Goal: Entertainment & Leisure: Consume media (video, audio)

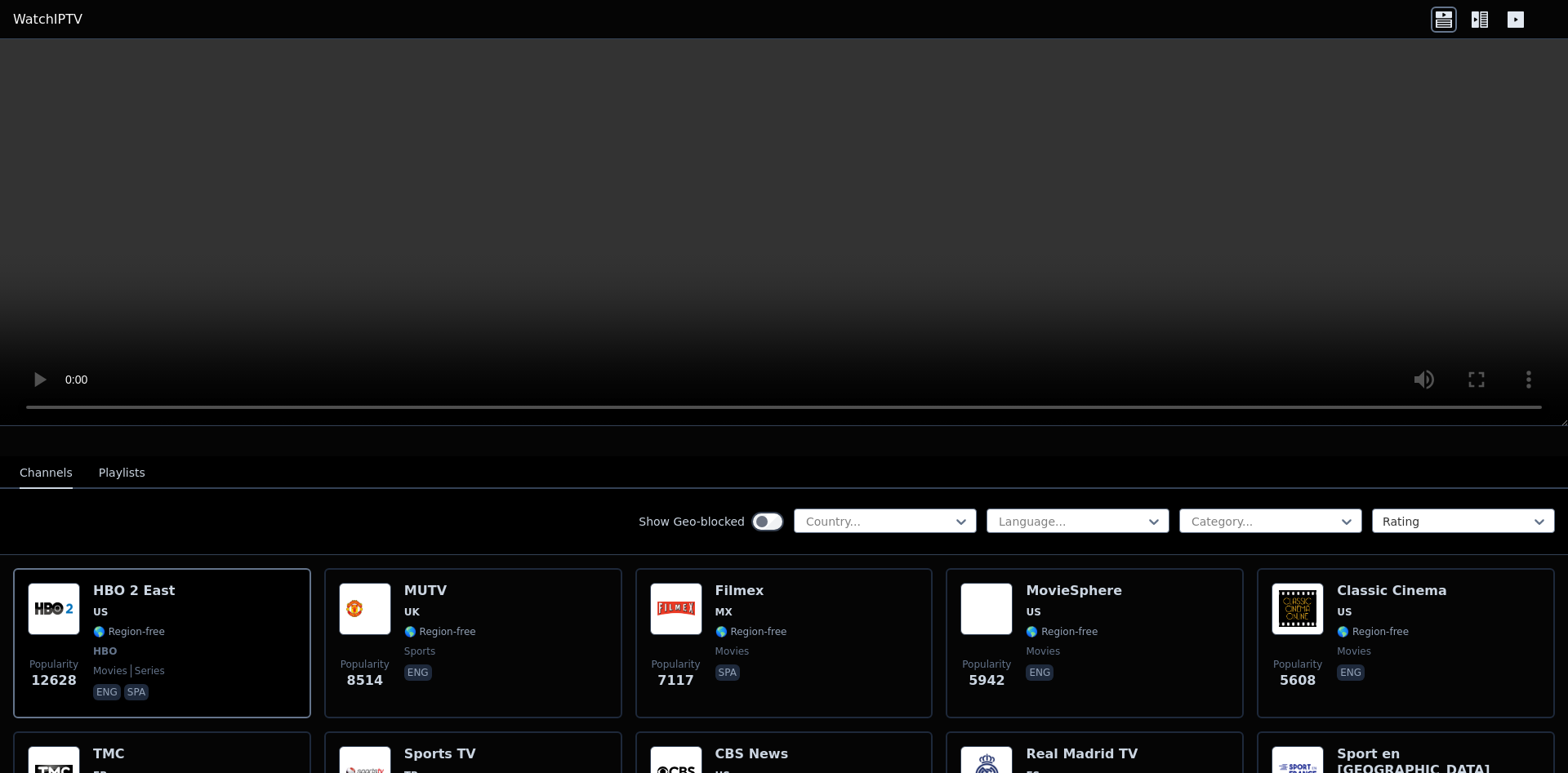
scroll to position [411, 0]
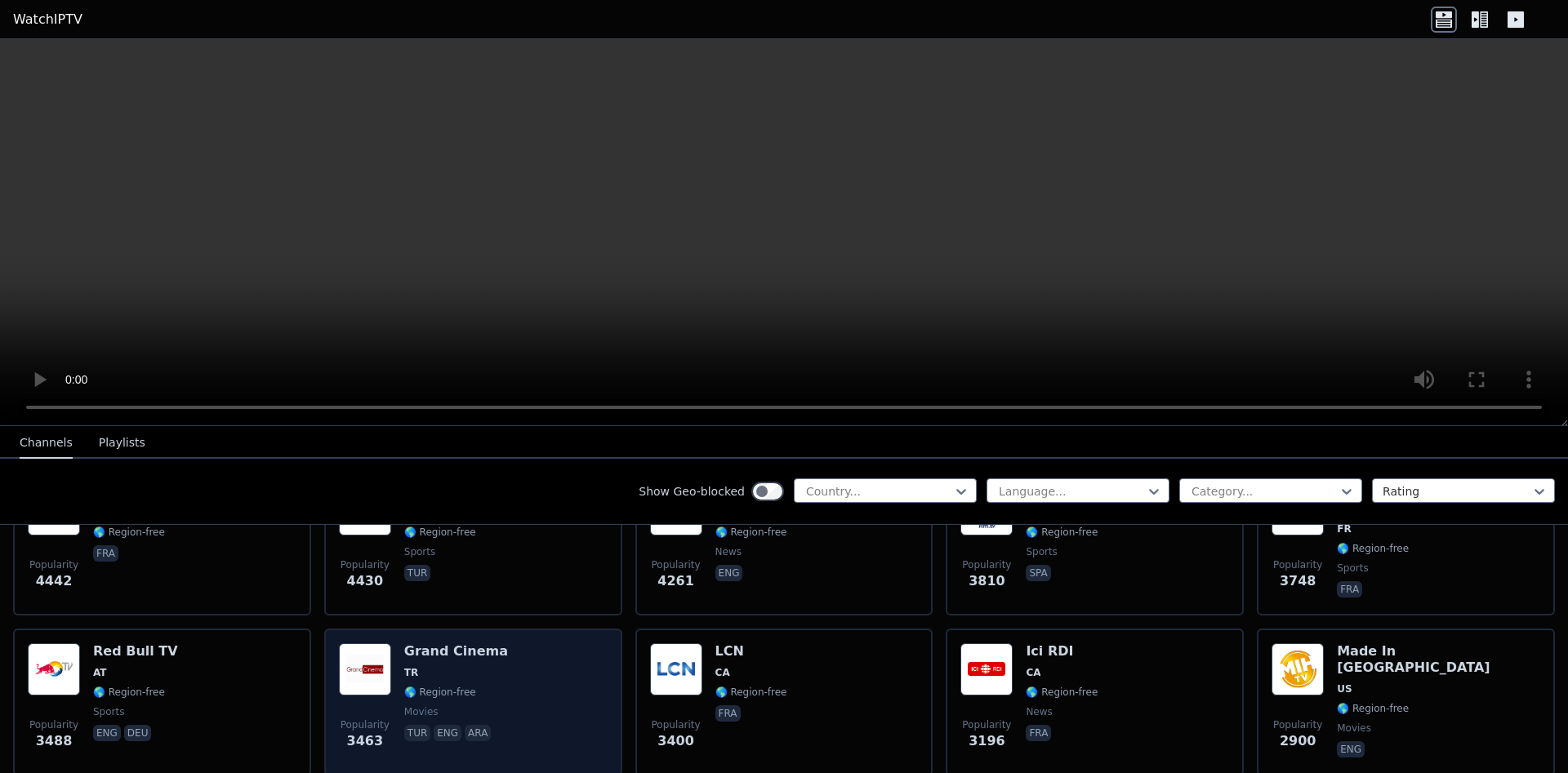
click at [529, 678] on div "Popularity 3463 Grand Cinema TR 🌎 Region-free movies tur eng ara" at bounding box center [474, 703] width 269 height 118
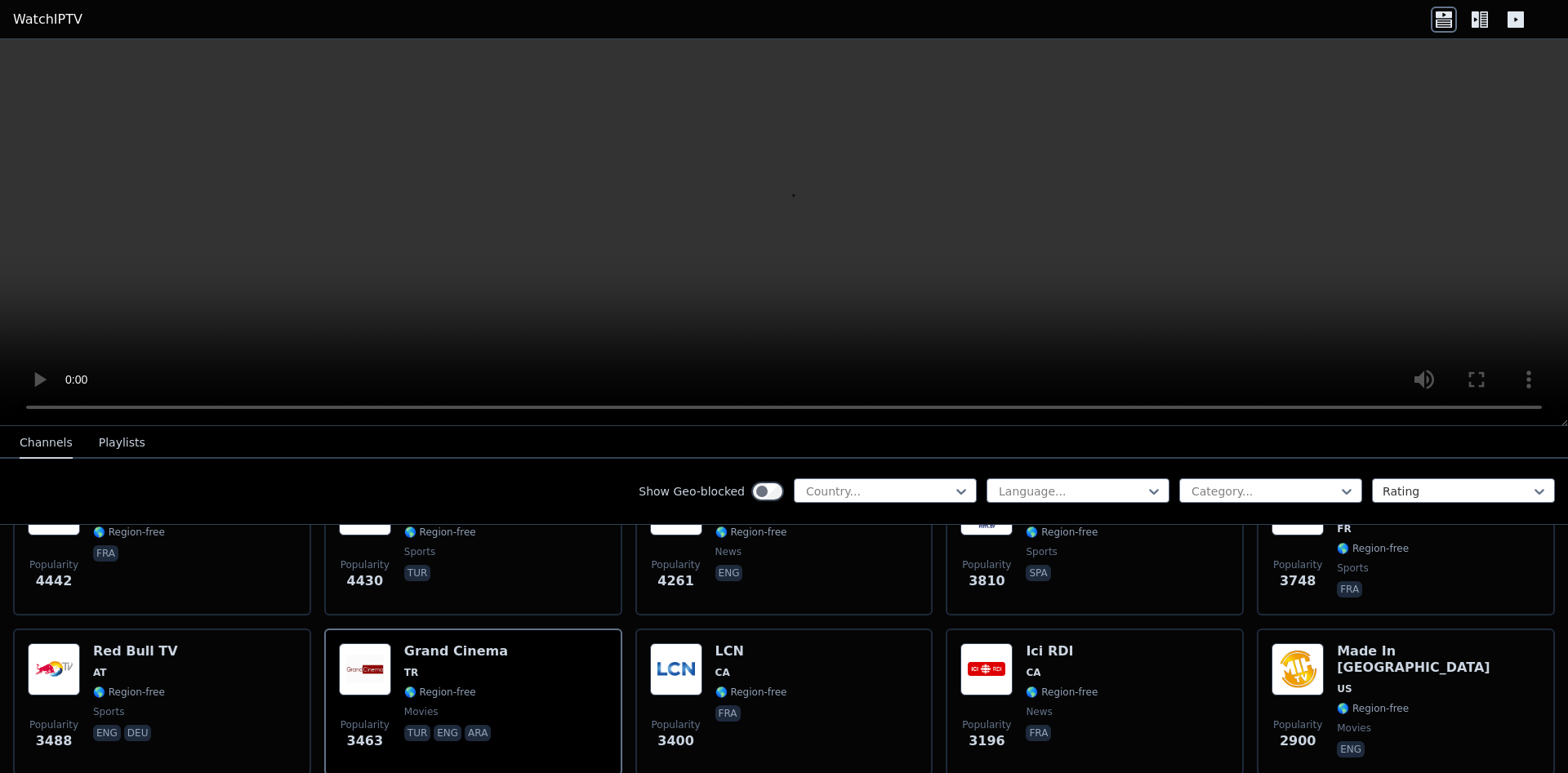
scroll to position [0, 0]
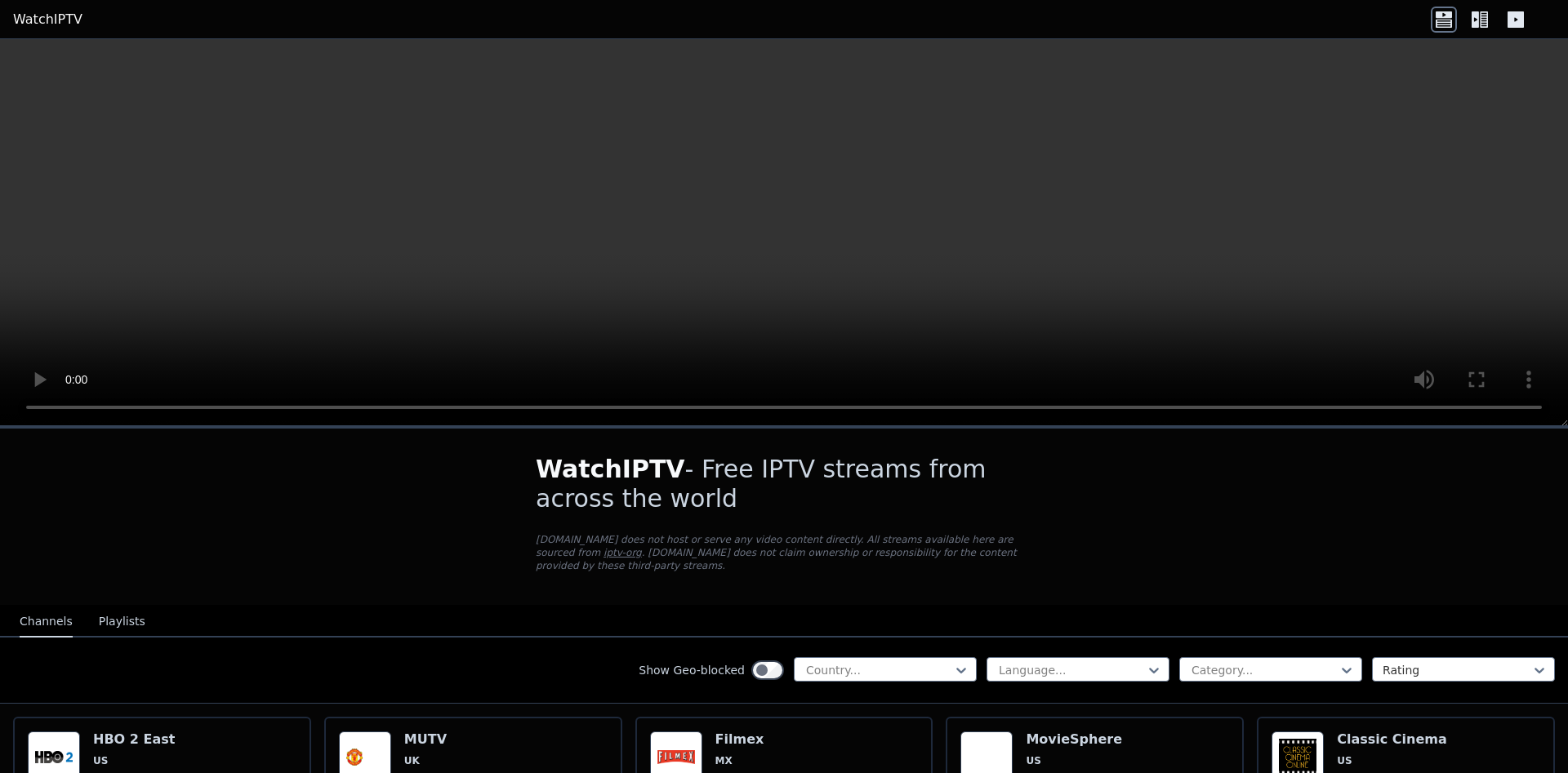
click at [116, 613] on button "Playlists" at bounding box center [122, 622] width 47 height 31
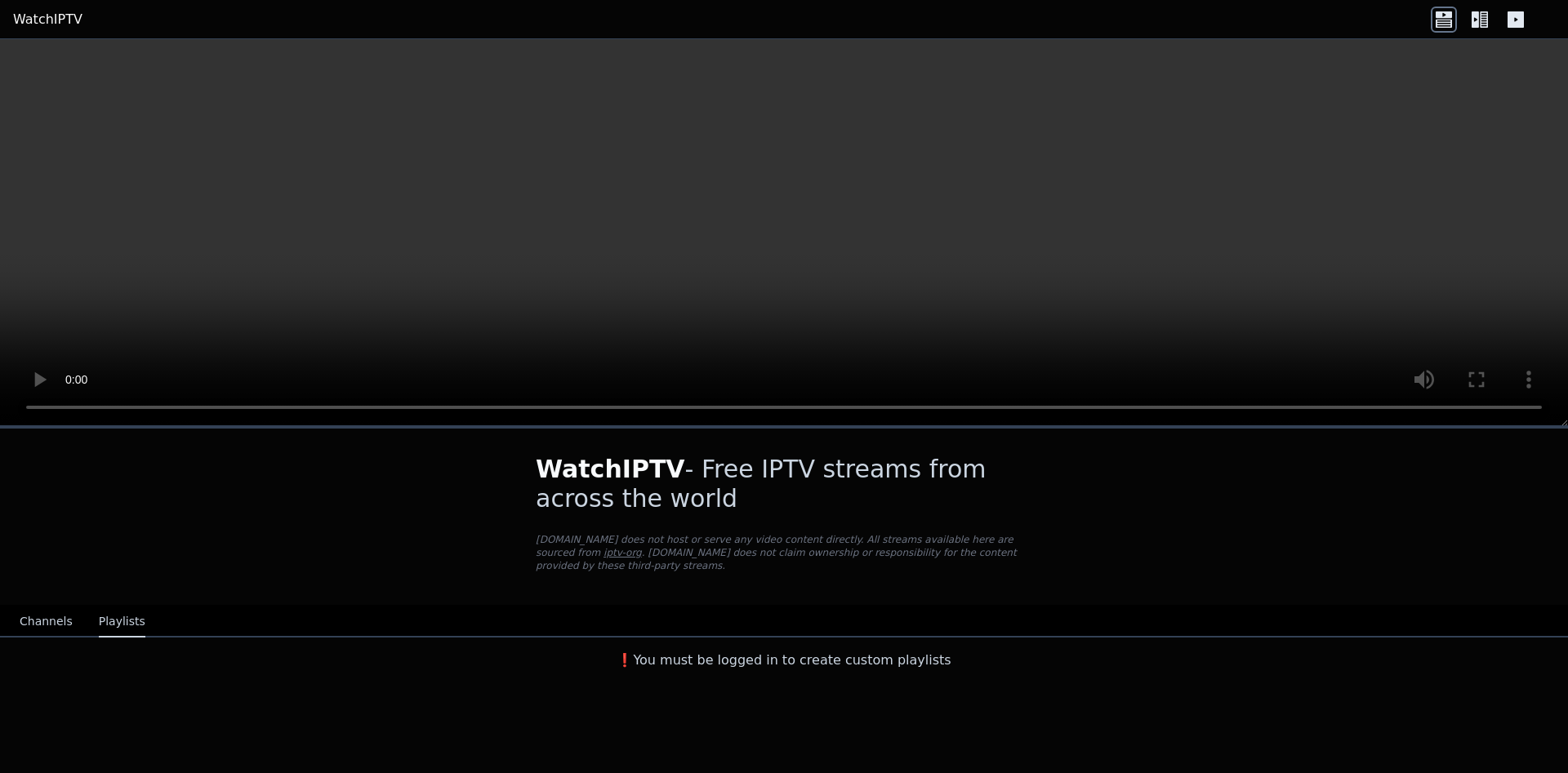
click at [58, 610] on button "Channels" at bounding box center [46, 622] width 53 height 31
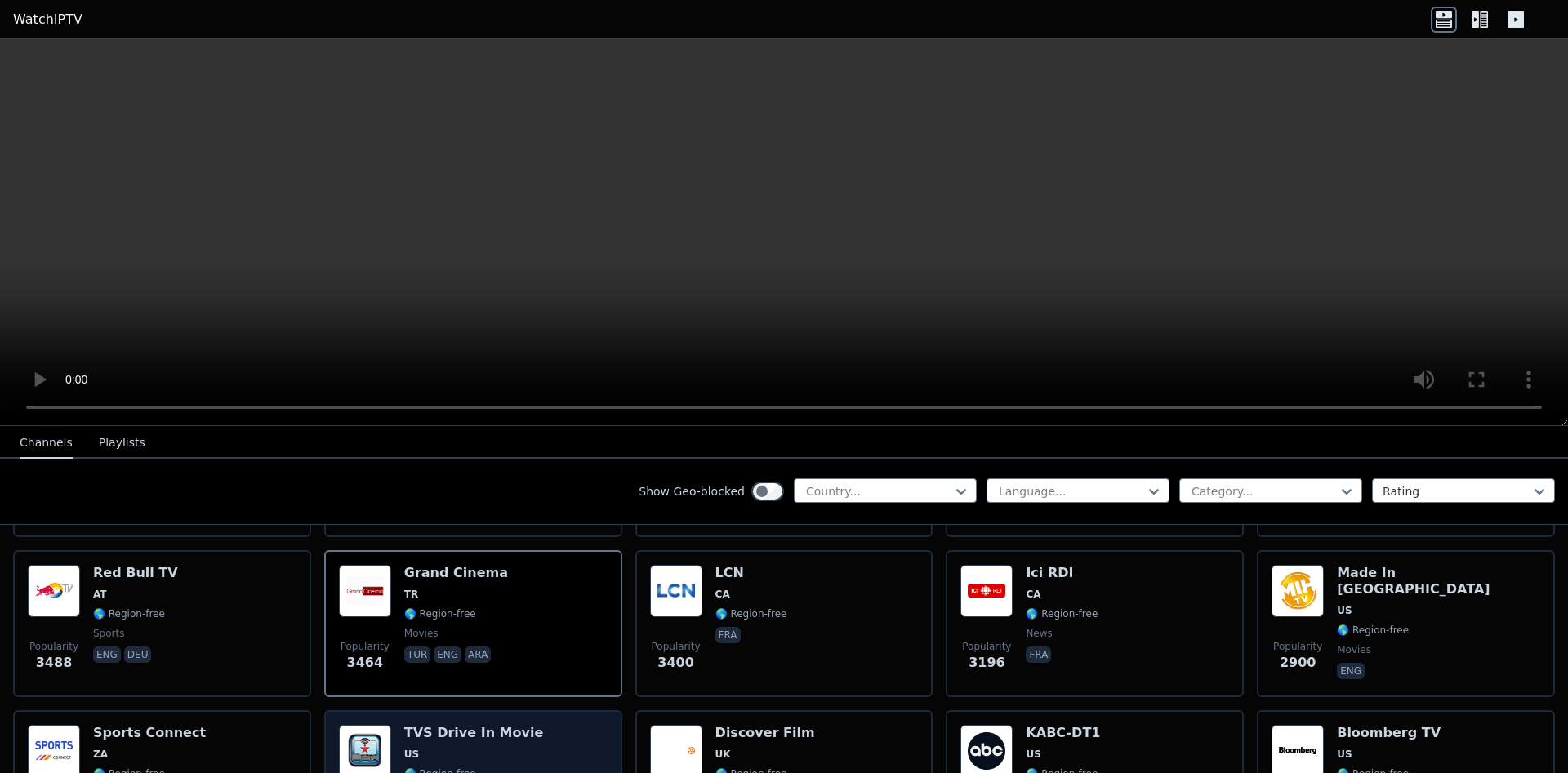
scroll to position [617, 0]
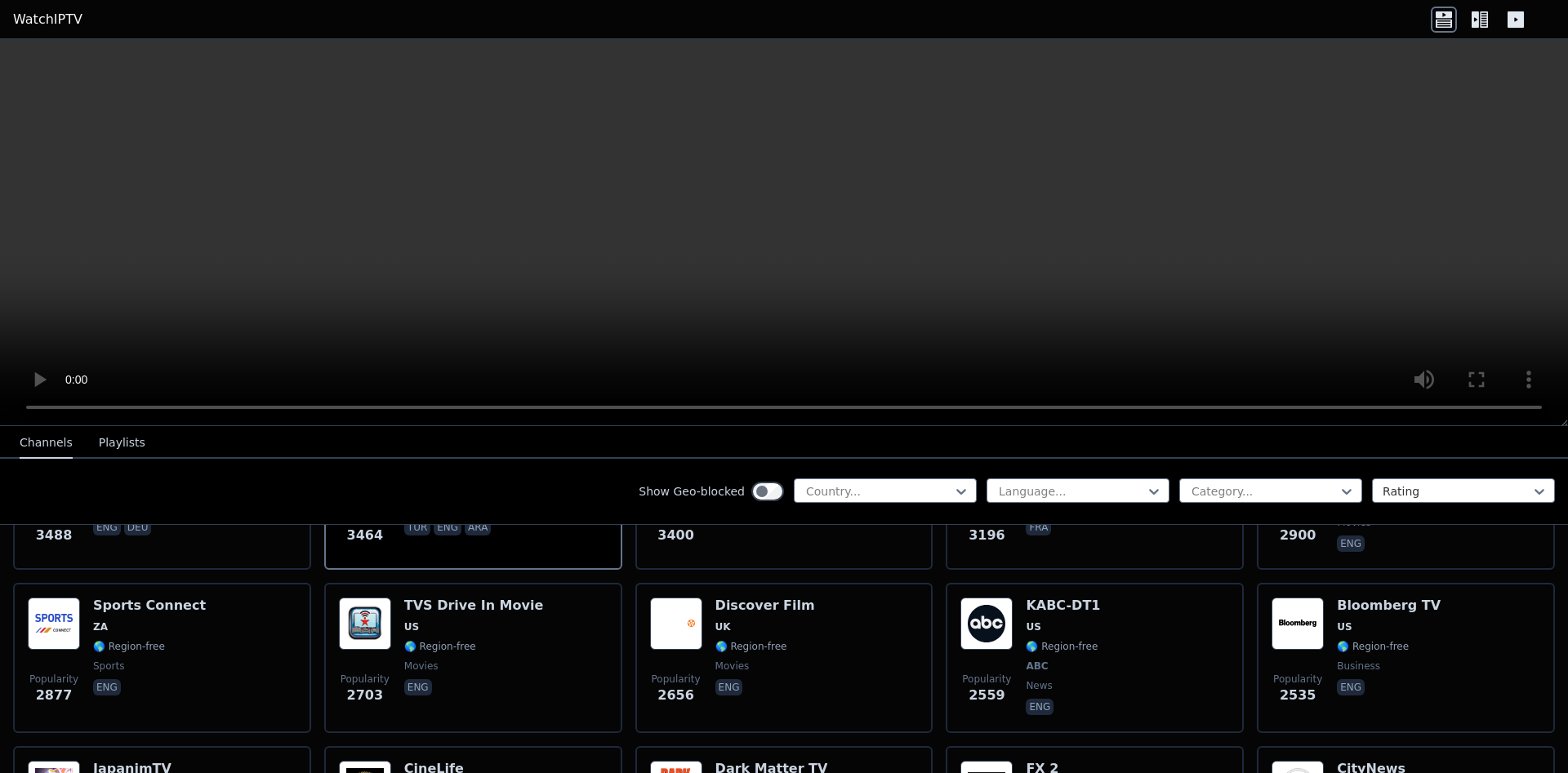
click at [128, 435] on button "Playlists" at bounding box center [122, 443] width 47 height 31
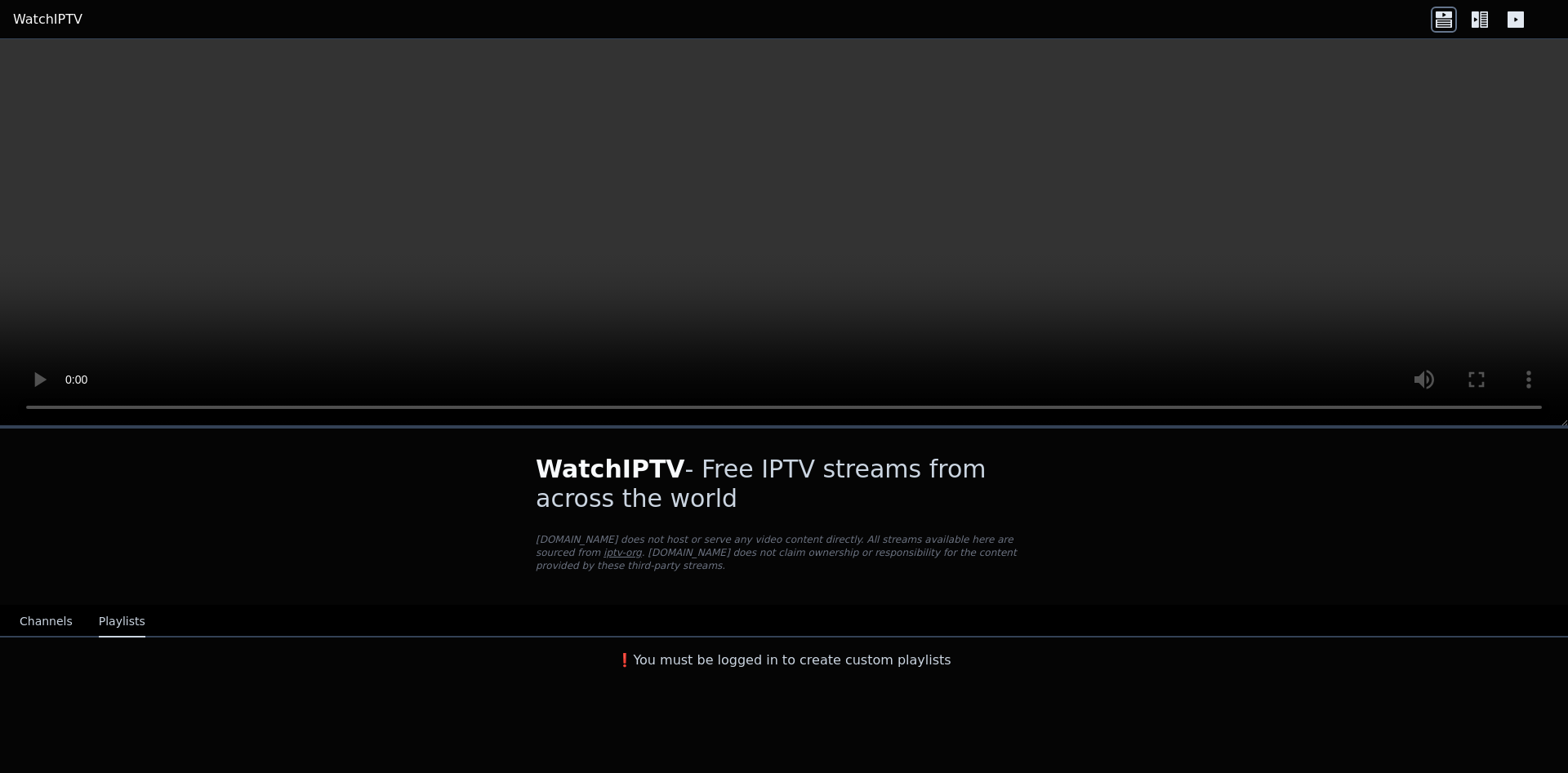
click at [38, 616] on button "Channels" at bounding box center [46, 622] width 53 height 31
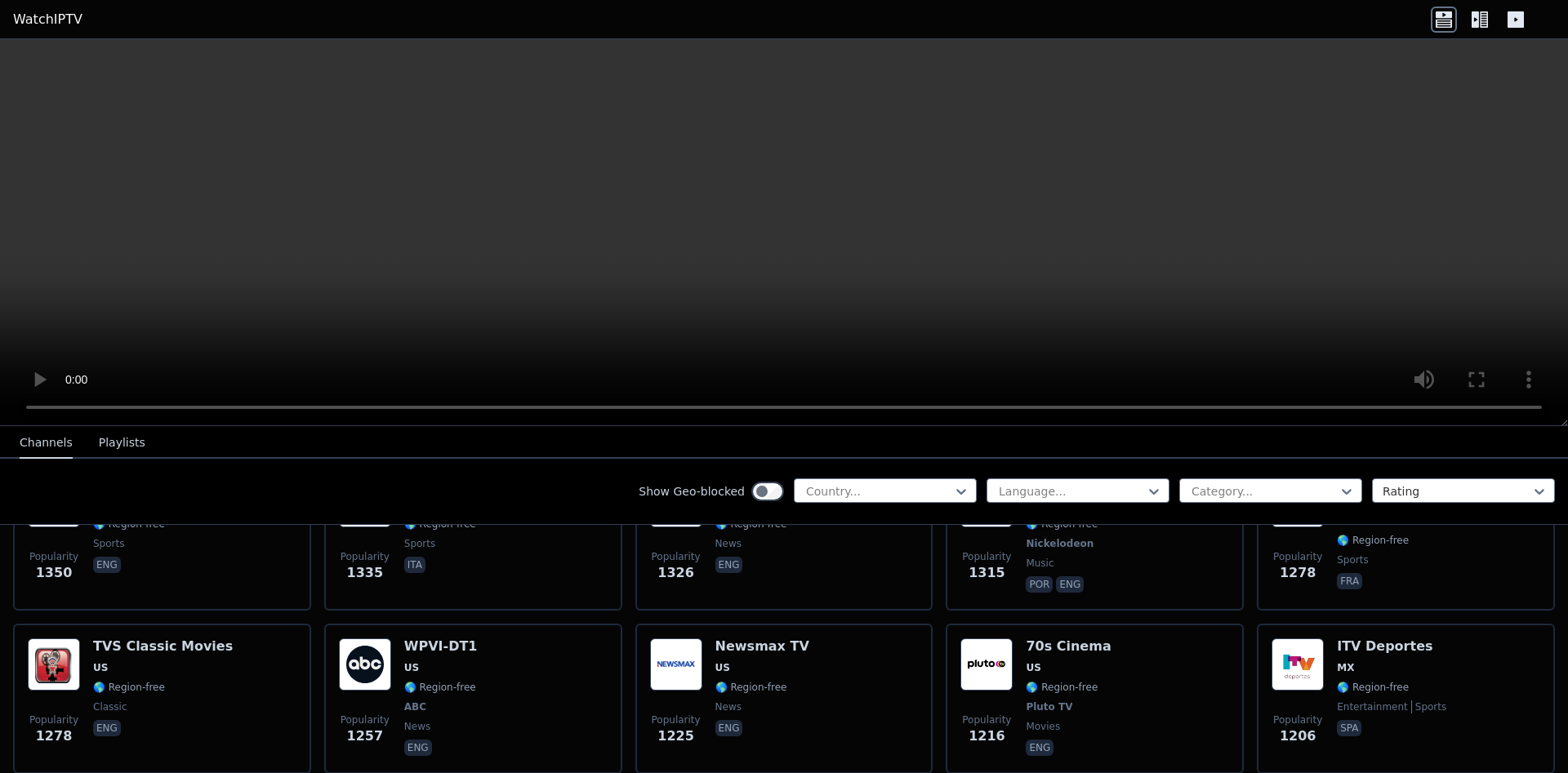
scroll to position [2057, 0]
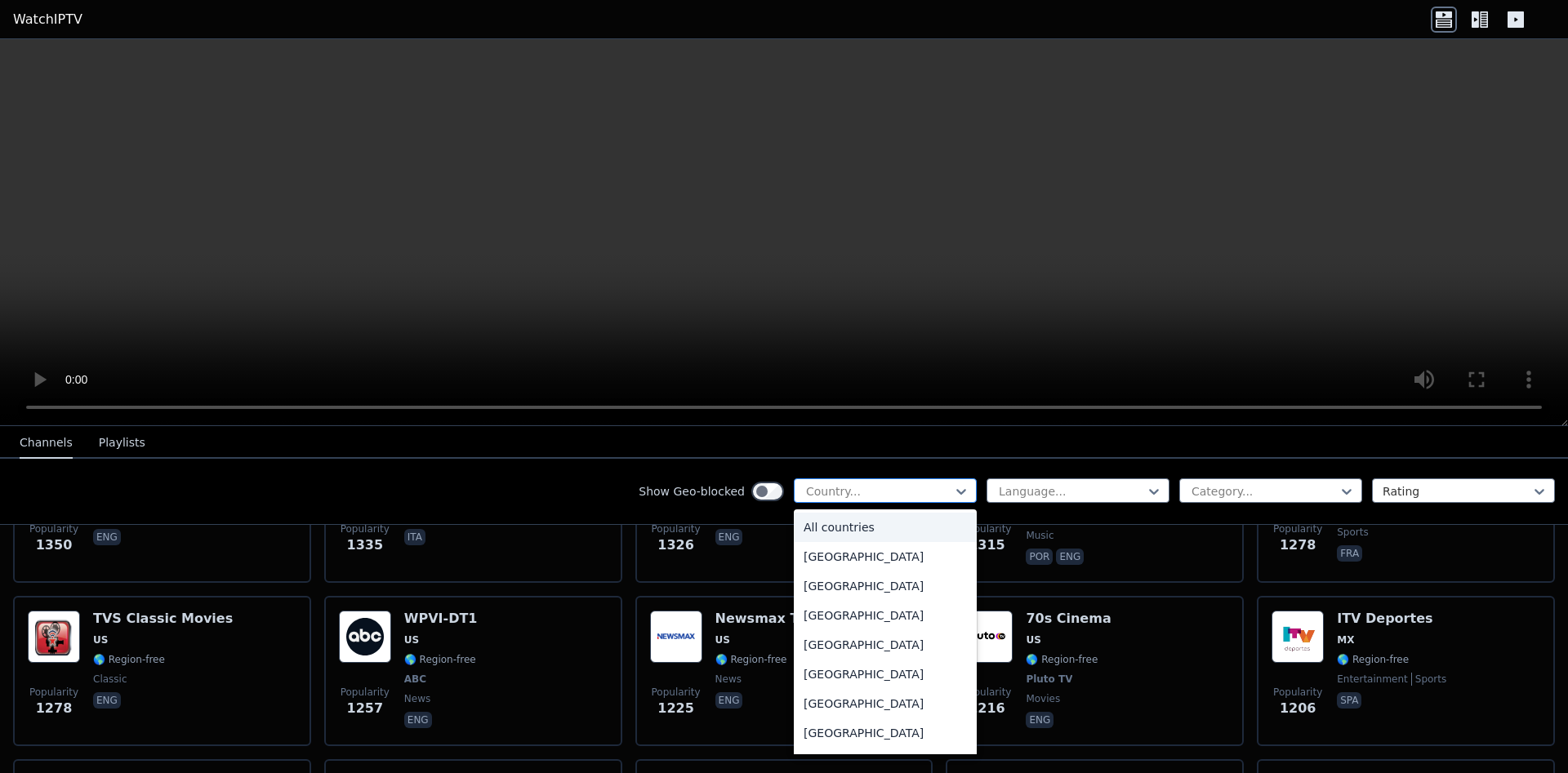
click at [961, 500] on div at bounding box center [961, 491] width 16 height 25
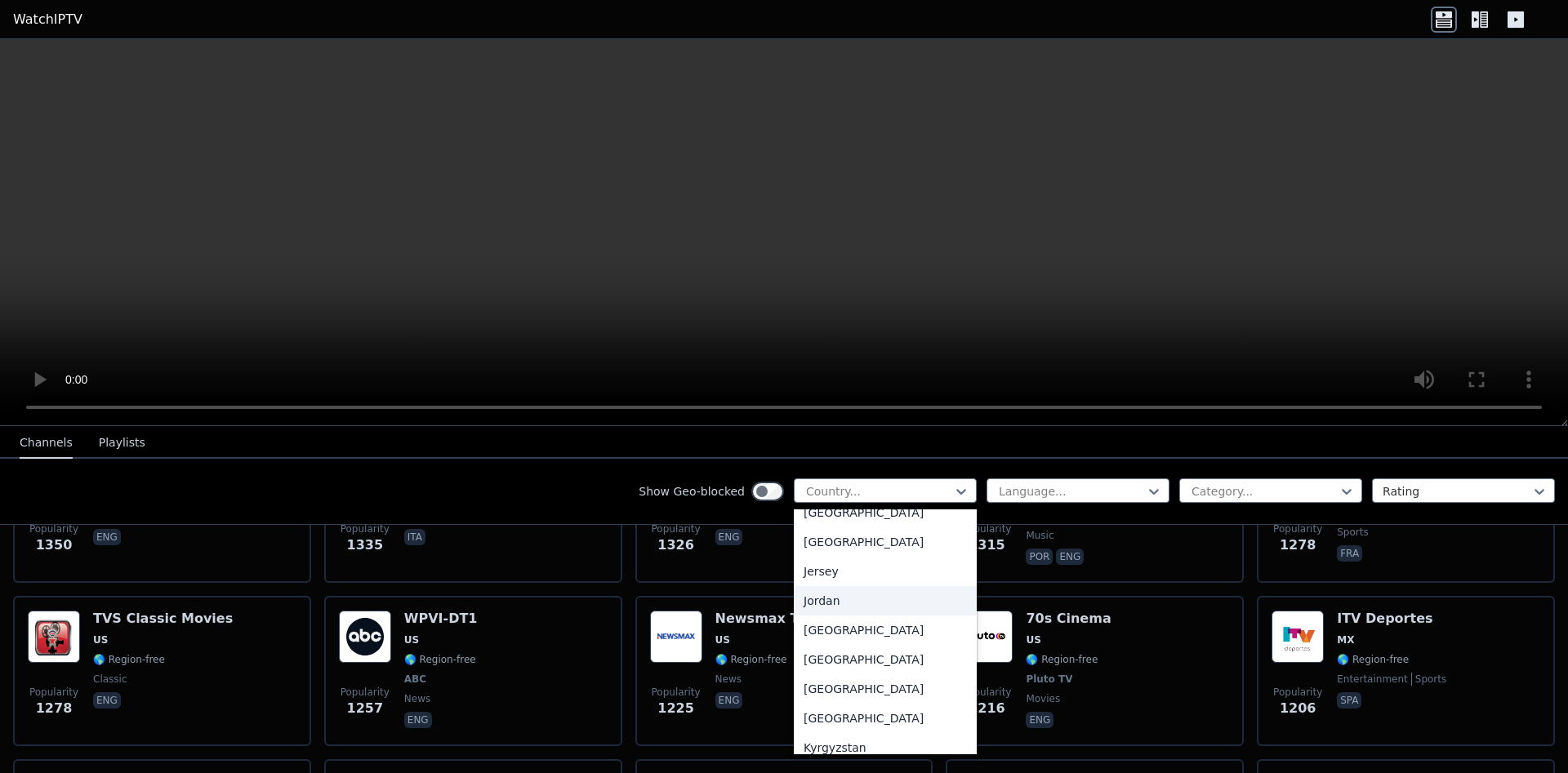
scroll to position [2572, 0]
click at [877, 586] on div "Iraq" at bounding box center [885, 572] width 183 height 29
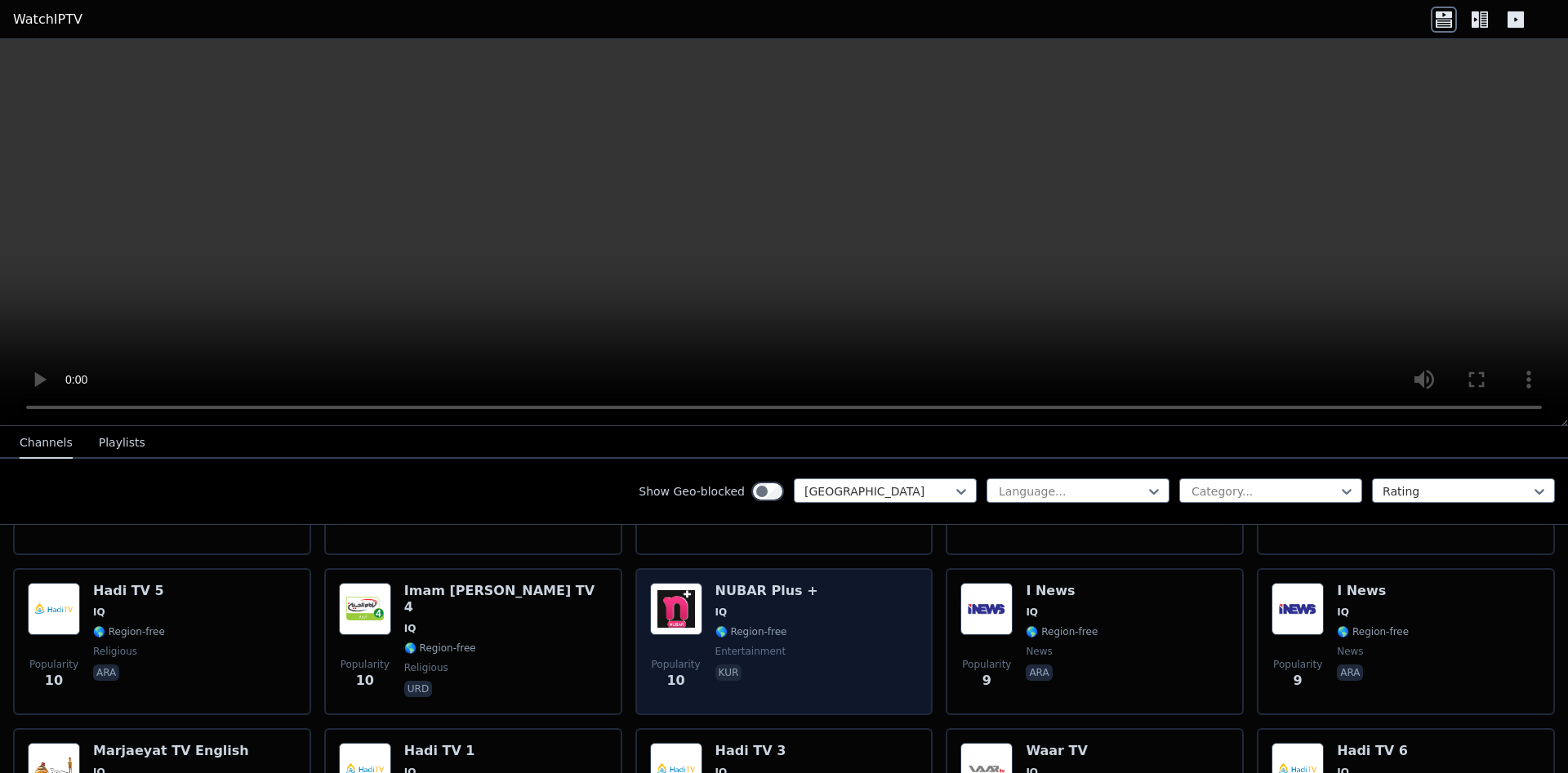
scroll to position [1234, 0]
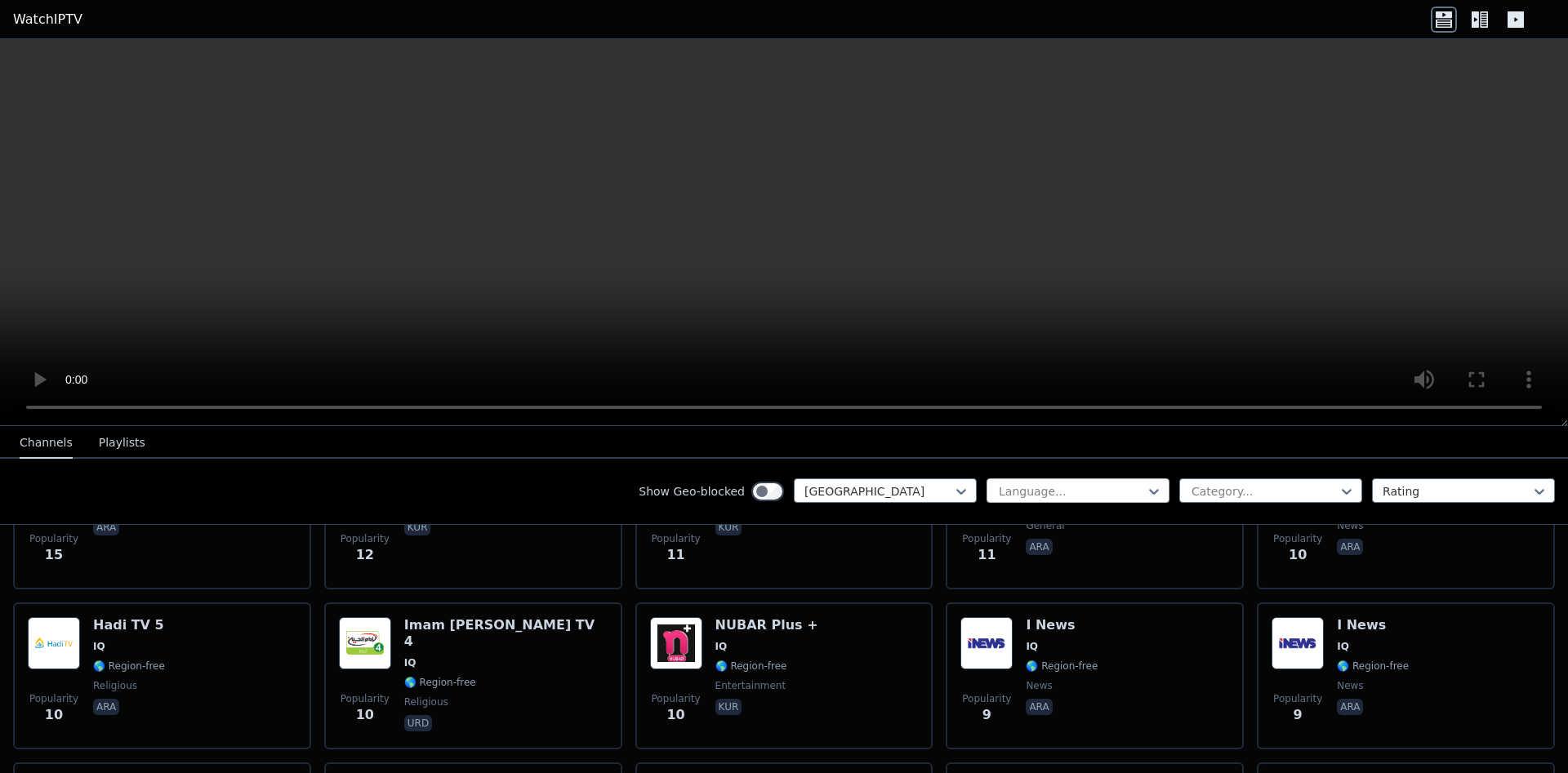
click at [1056, 492] on div at bounding box center [1071, 491] width 148 height 16
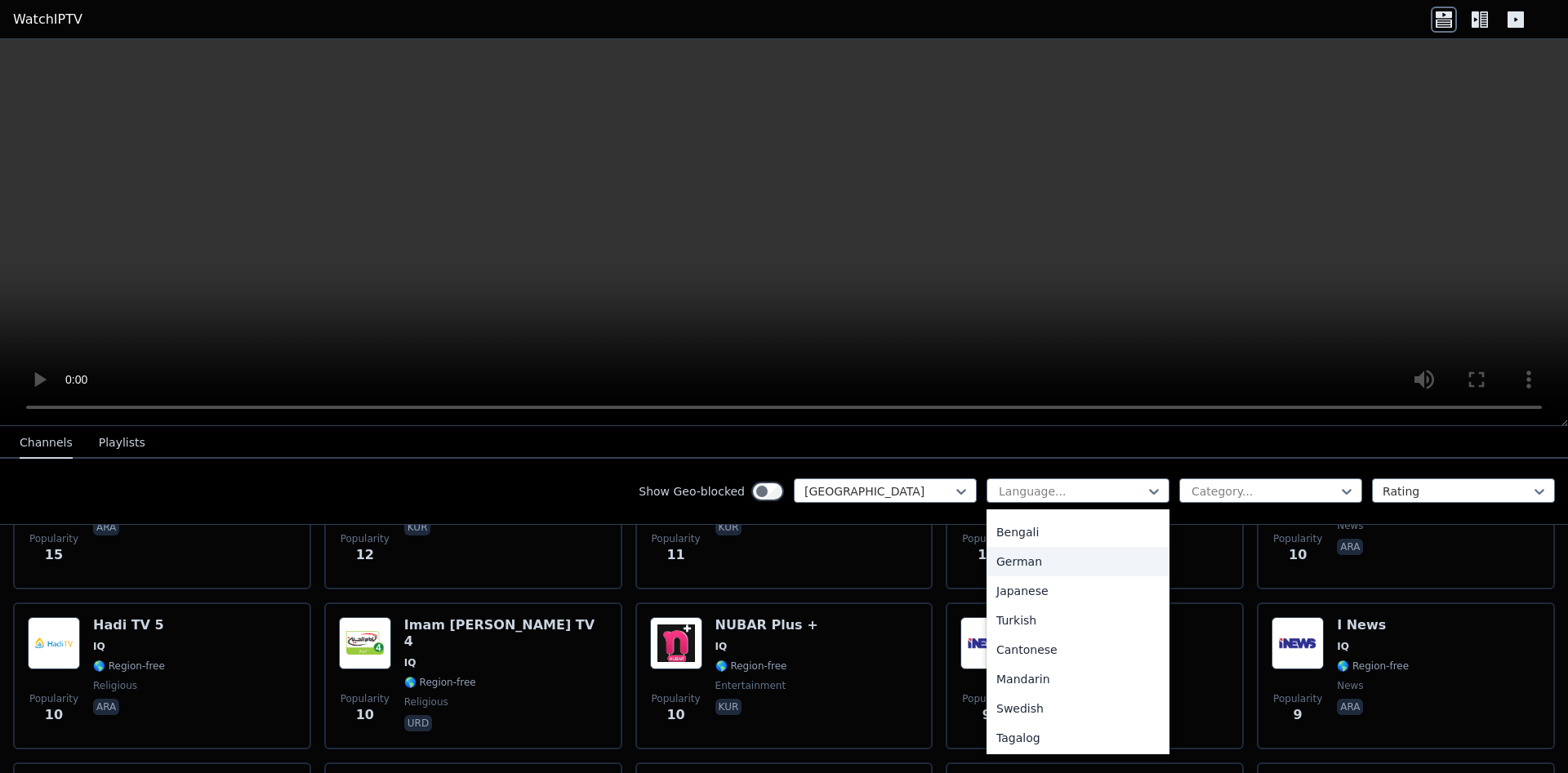
scroll to position [408, 0]
click at [1036, 443] on nav "Channels Playlists" at bounding box center [784, 442] width 1568 height 33
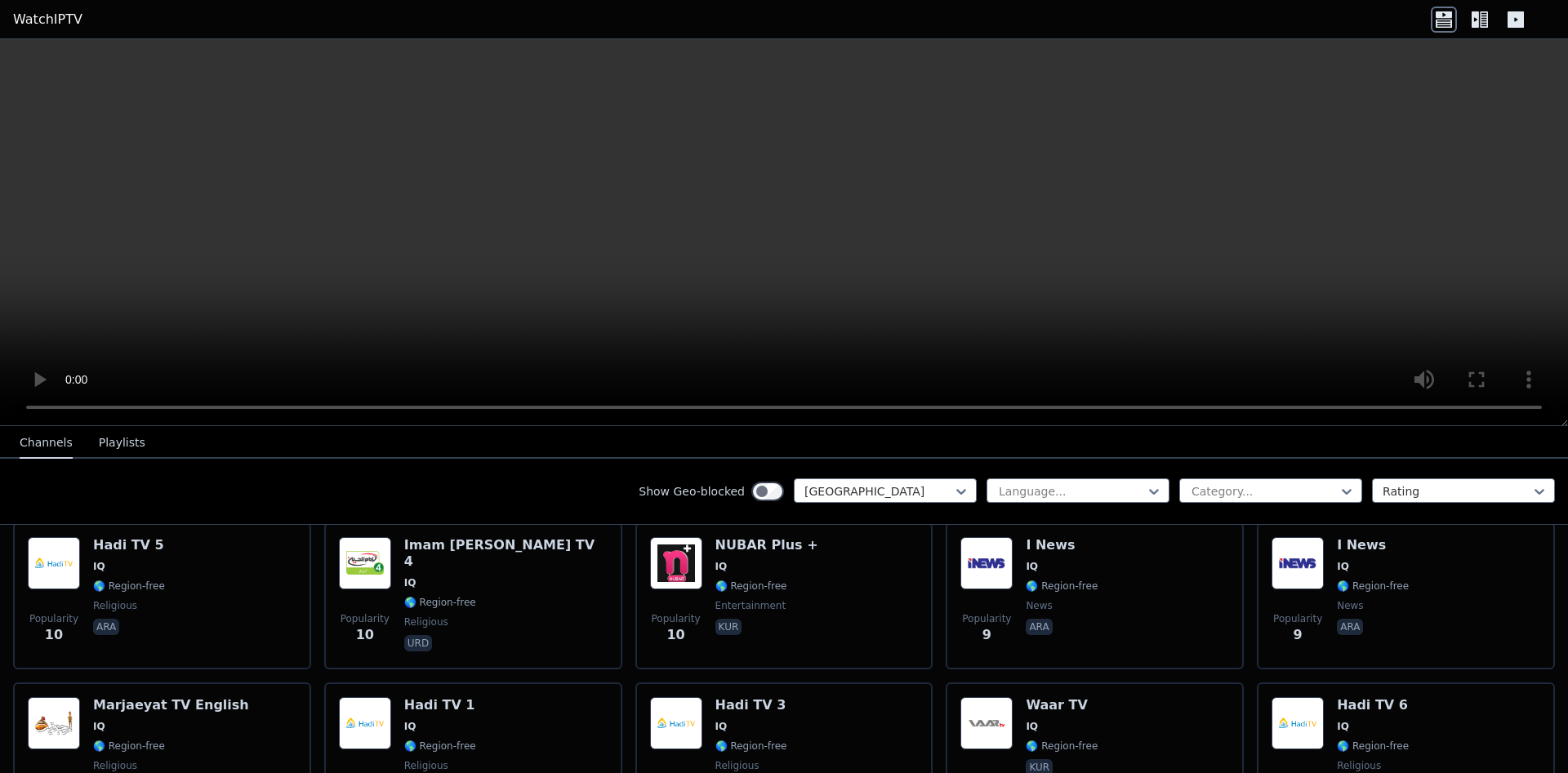
scroll to position [1277, 0]
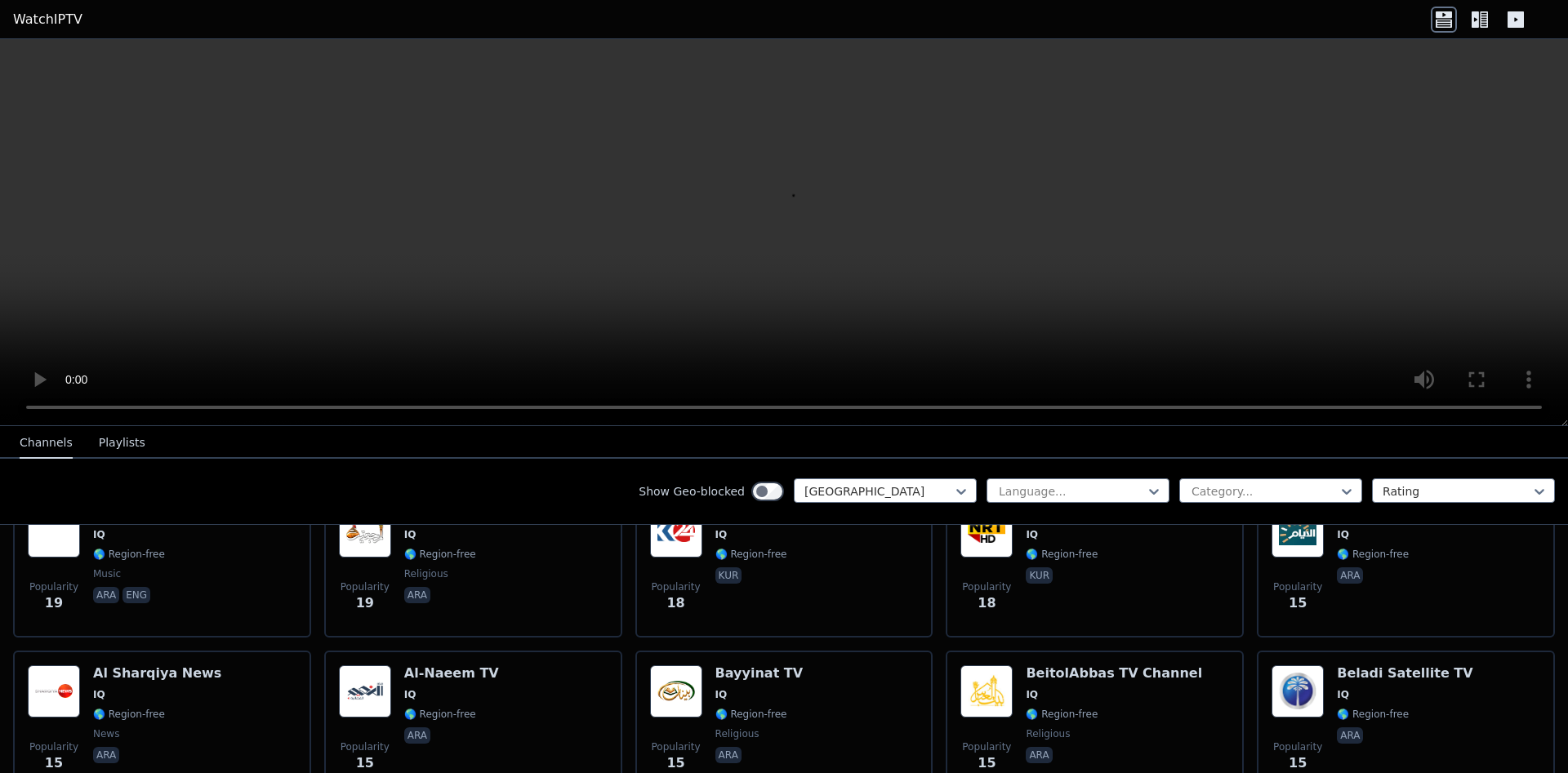
scroll to position [763, 0]
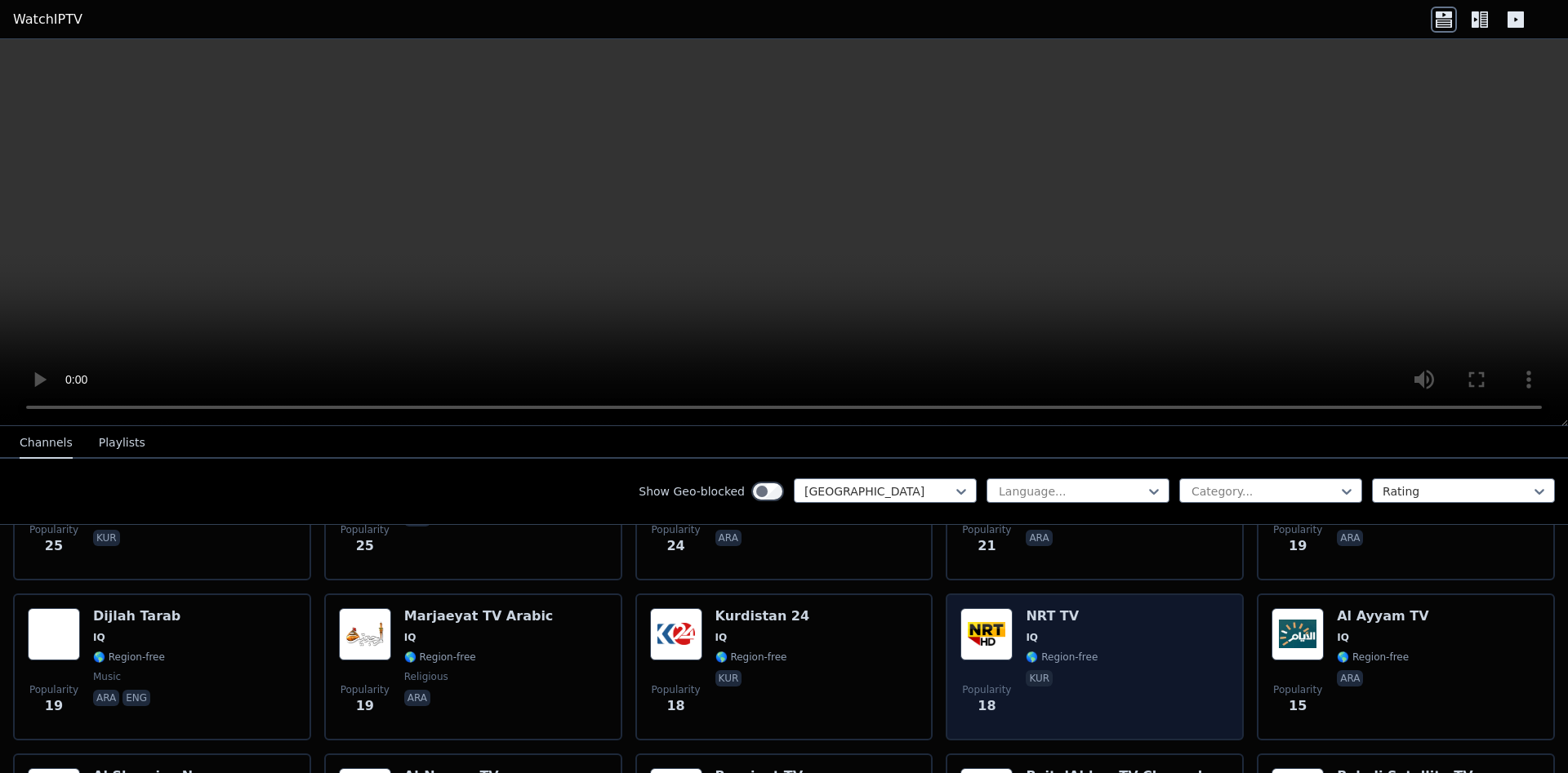
click at [1143, 637] on div "Popularity 18 NRT TV IQ 🌎 Region-free kur" at bounding box center [1094, 667] width 269 height 118
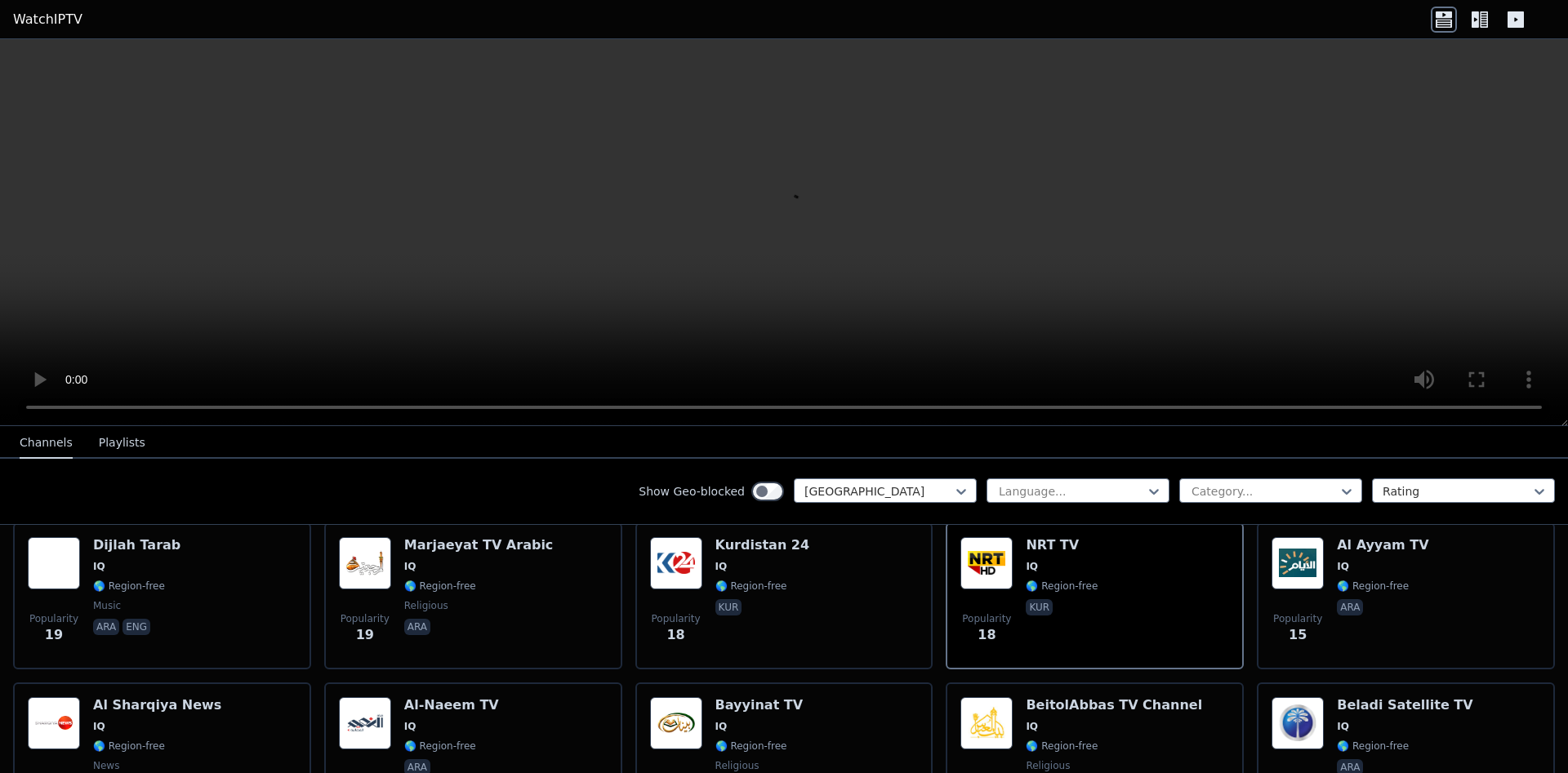
scroll to position [823, 0]
